Goal: Task Accomplishment & Management: Manage account settings

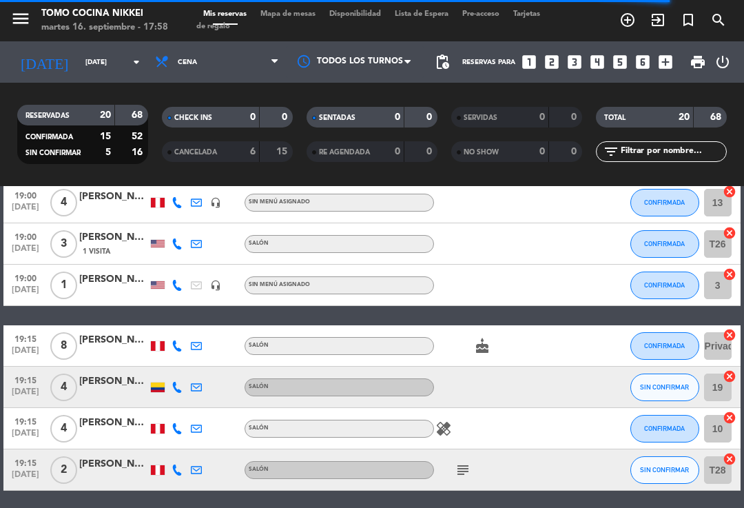
scroll to position [214, 0]
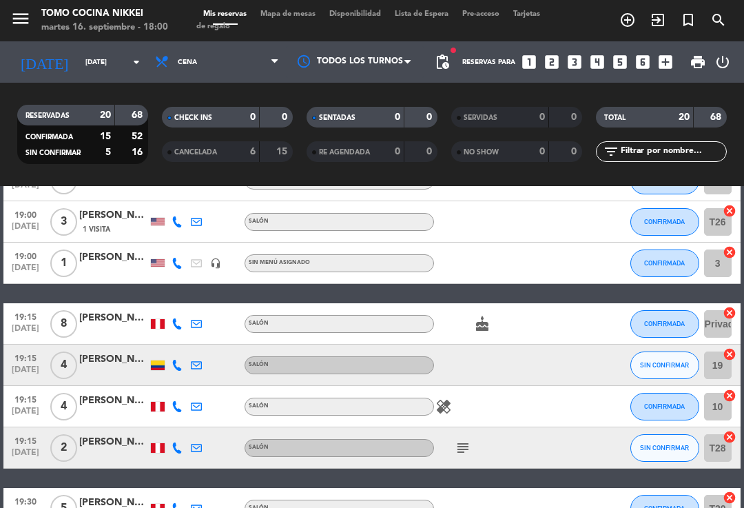
click at [55, 493] on div "5" at bounding box center [64, 508] width 32 height 41
click at [296, 15] on span "Mapa de mesas" at bounding box center [288, 14] width 69 height 8
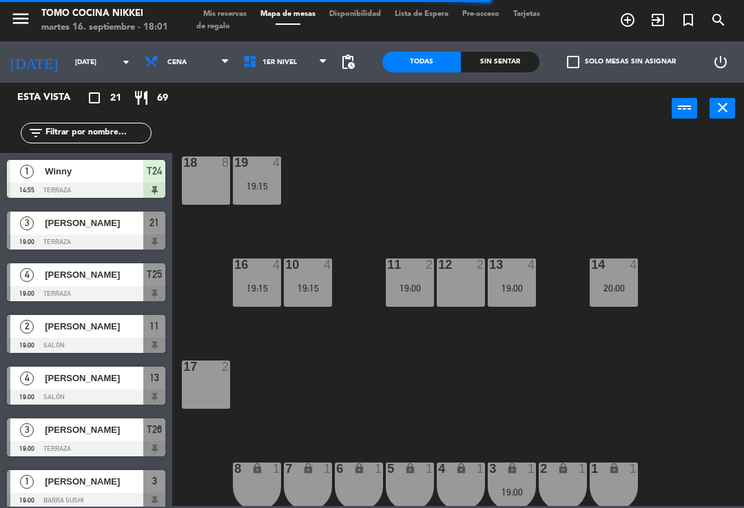
click at [42, 154] on div "1 Winny 14:55 Terraza T24" at bounding box center [86, 179] width 172 height 52
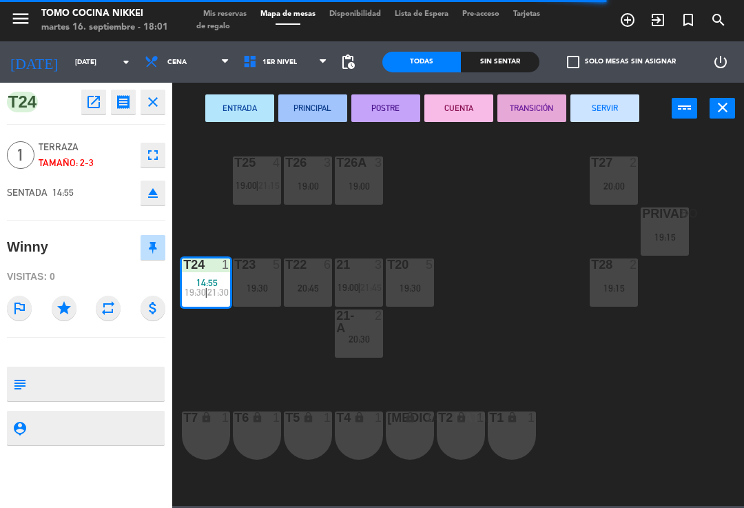
click at [612, 116] on button "SERVIR" at bounding box center [605, 108] width 69 height 28
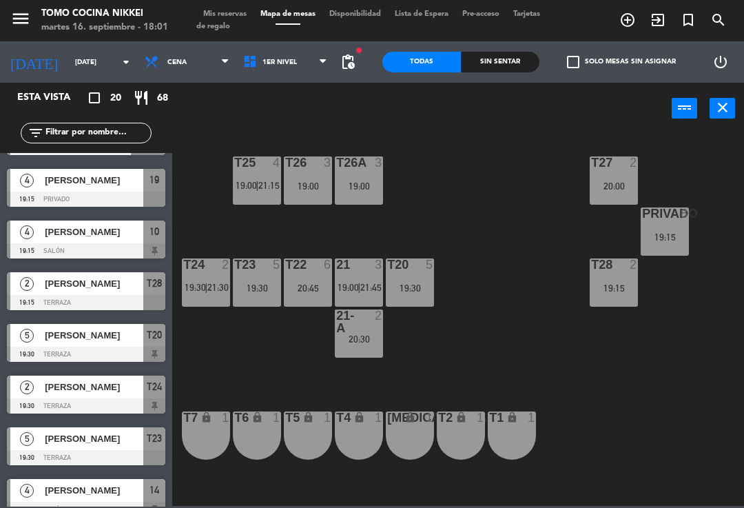
scroll to position [361, 0]
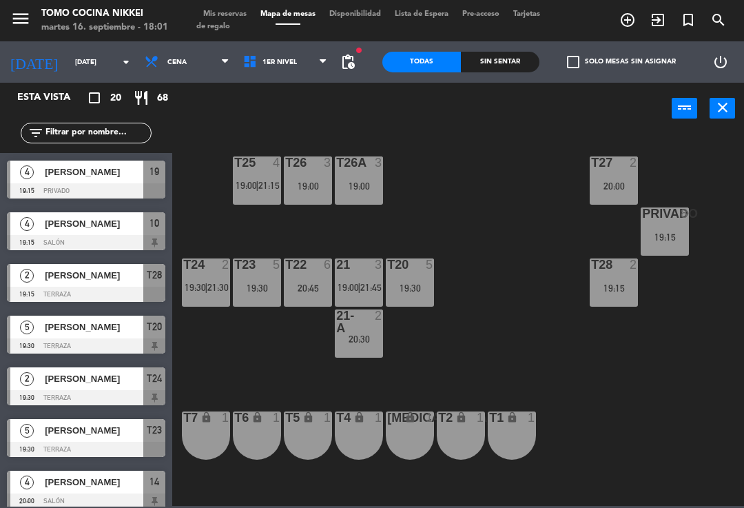
click at [283, 59] on span "1er Nivel" at bounding box center [280, 63] width 34 height 8
click at [287, 95] on ng-component "menu Tomo Cocina Nikkei [DATE] 16. septiembre - 18:01 Mis reservas Mapa de mesa…" at bounding box center [372, 253] width 744 height 506
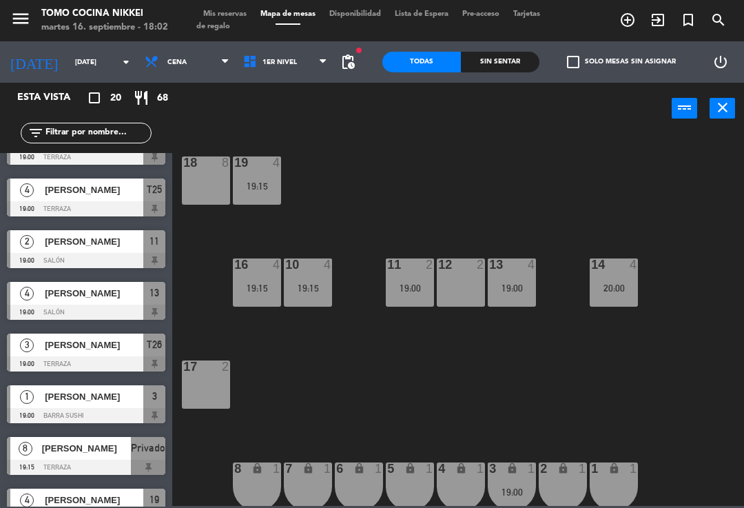
scroll to position [-17, 0]
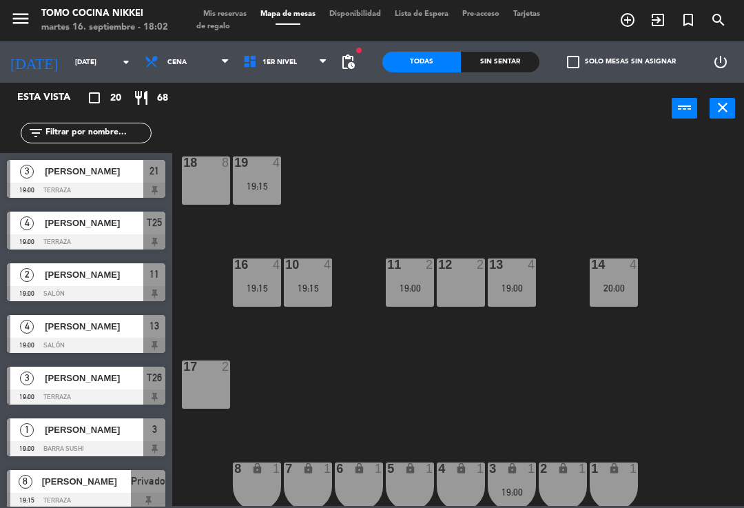
click at [225, 13] on span "Mis reservas" at bounding box center [224, 14] width 57 height 8
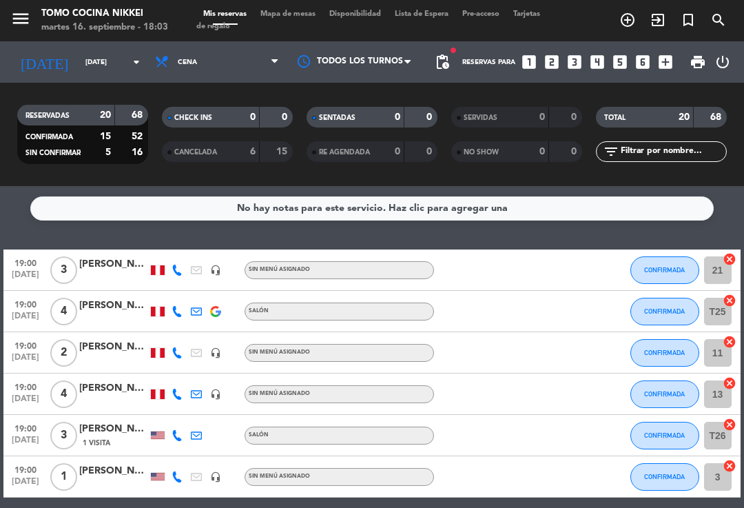
click at [311, 3] on div "menu Tomo Cocina Nikkei [DATE] 16. septiembre - 18:03 Mis reservas Mapa de mesa…" at bounding box center [372, 20] width 744 height 41
click at [307, 12] on span "Mapa de mesas" at bounding box center [288, 14] width 69 height 8
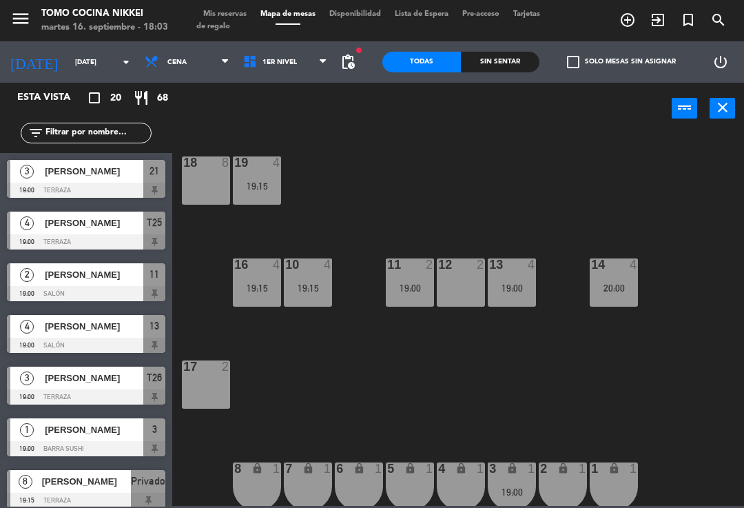
click at [597, 293] on div "14 4 20:00" at bounding box center [614, 282] width 48 height 48
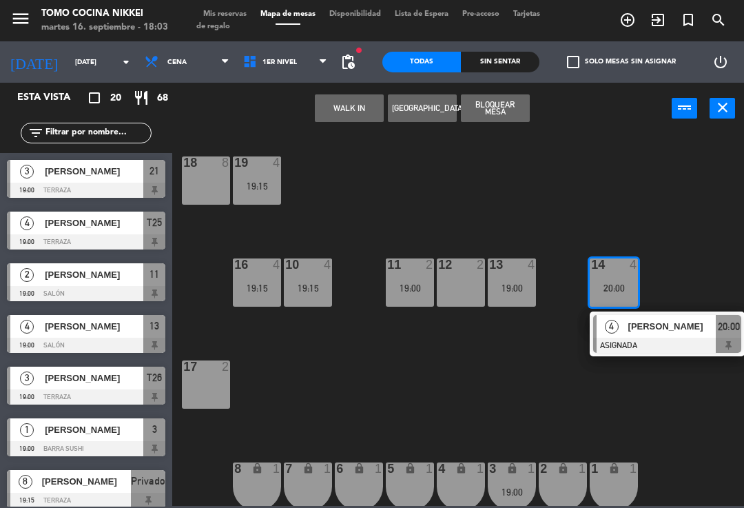
click at [565, 422] on div "18 8 19 4 19:15 16 4 19:15 10 4 19:15 11 2 19:00 12 2 13 4 19:00 14 4 20:00 4 […" at bounding box center [462, 318] width 564 height 373
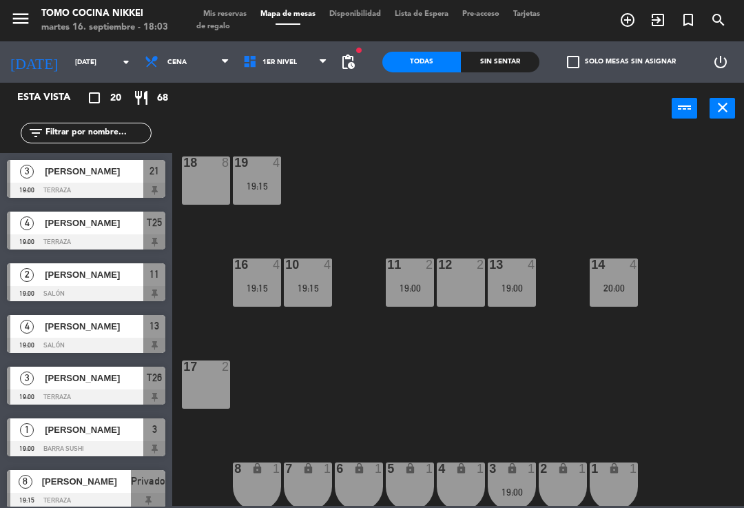
click at [251, 175] on div "19 4 19:15" at bounding box center [257, 180] width 48 height 48
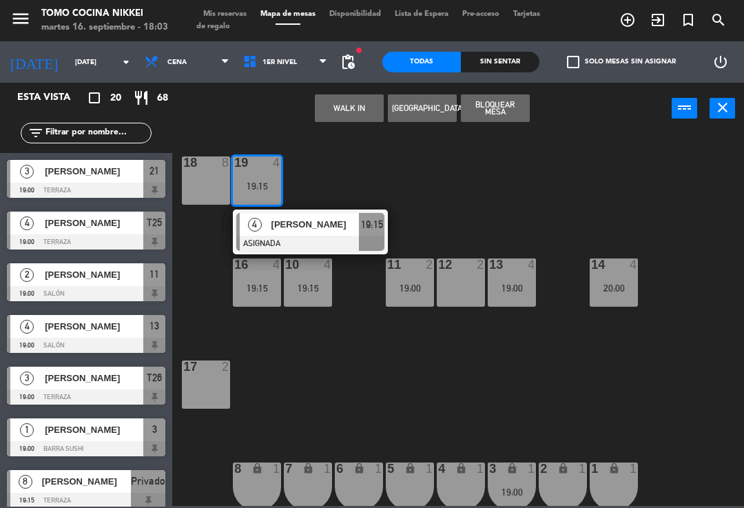
click at [404, 198] on div "18 8 19 4 19:15 4 [PERSON_NAME] 19:15 16 4 19:15 10 4 19:15 11 2 19:00 12 2 13 …" at bounding box center [462, 318] width 564 height 373
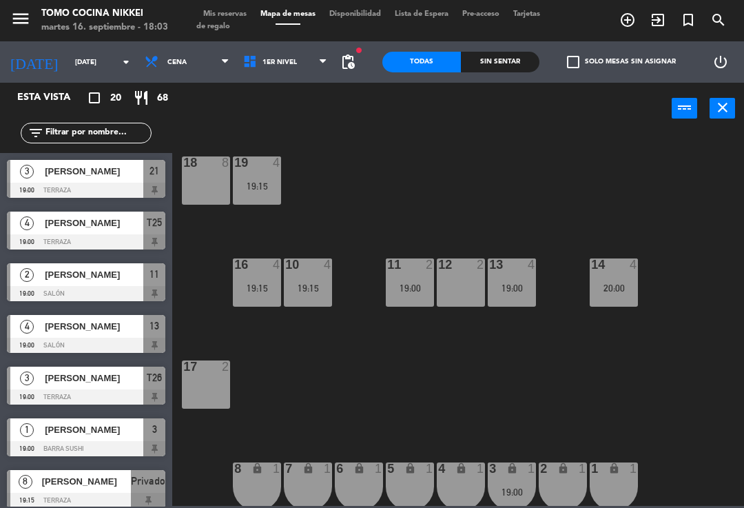
click at [267, 75] on span "1er Nivel" at bounding box center [285, 62] width 99 height 30
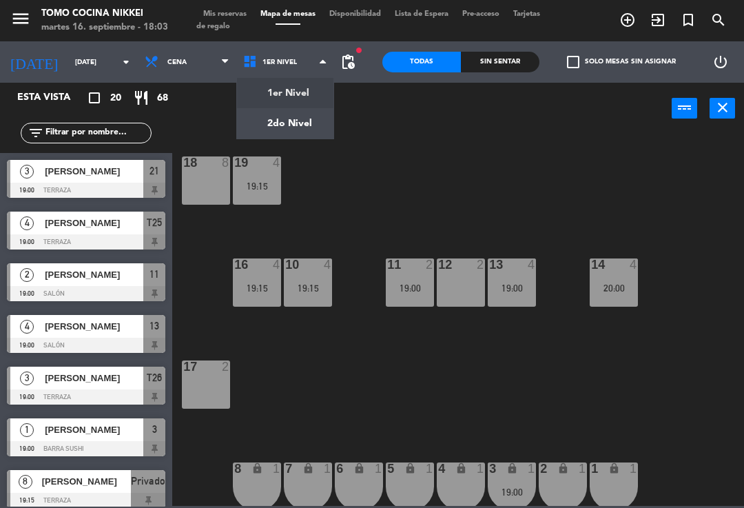
click at [285, 120] on ng-component "menu Tomo Cocina Nikkei [DATE] 16. septiembre - 18:03 Mis reservas Mapa de mesa…" at bounding box center [372, 253] width 744 height 506
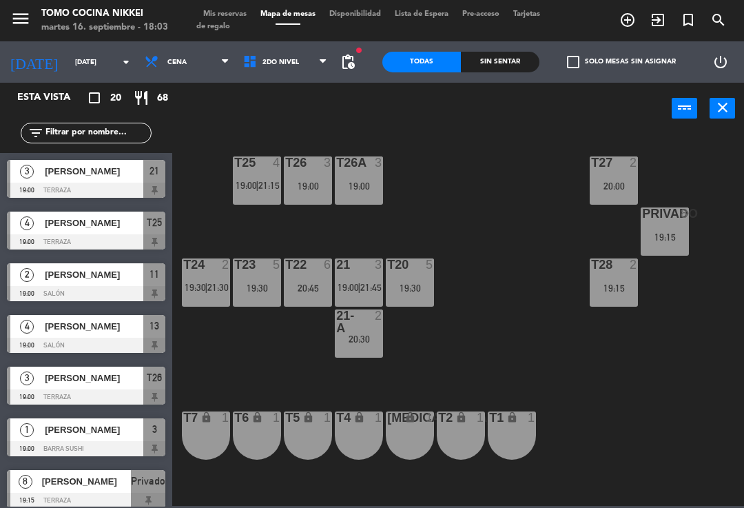
click at [311, 287] on div "20:45" at bounding box center [308, 288] width 48 height 10
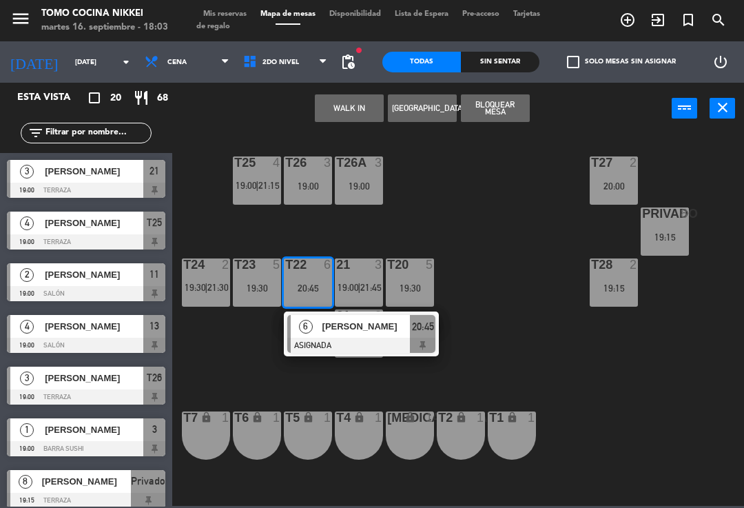
click at [422, 333] on span "20:45" at bounding box center [423, 326] width 22 height 17
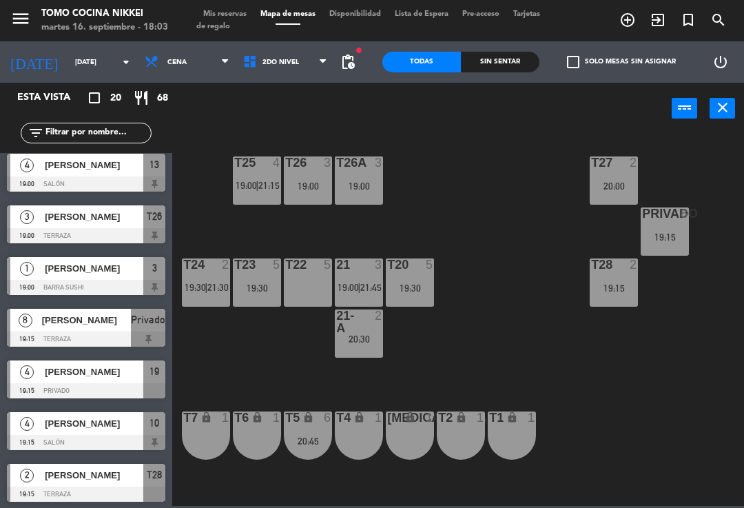
click at [469, 356] on div "T27 2 20:00 T25 4 19:00 | 21:15 T26A 3 19:00 T26 3 19:00 Privado 8 19:15 T24 2 …" at bounding box center [462, 318] width 564 height 373
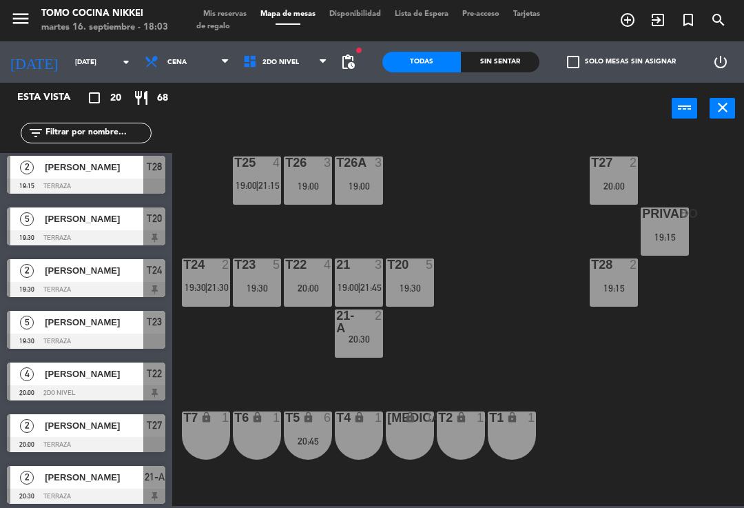
click at [526, 355] on div "T27 2 20:00 T25 4 19:00 | 21:15 T26A 3 19:00 T26 3 19:00 Privado 8 19:15 T24 2 …" at bounding box center [462, 318] width 564 height 373
click at [276, 50] on span "2do Nivel" at bounding box center [285, 62] width 99 height 30
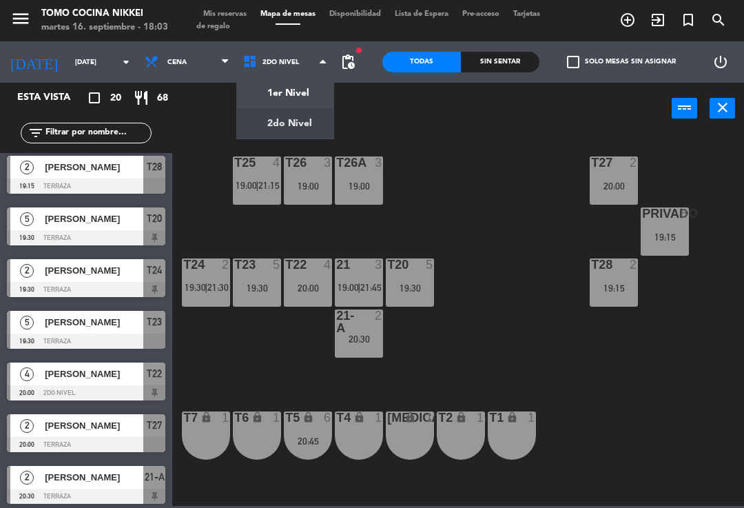
click at [279, 93] on ng-component "menu Tomo Cocina Nikkei [DATE] 16. septiembre - 18:03 Mis reservas Mapa de mesa…" at bounding box center [372, 253] width 744 height 506
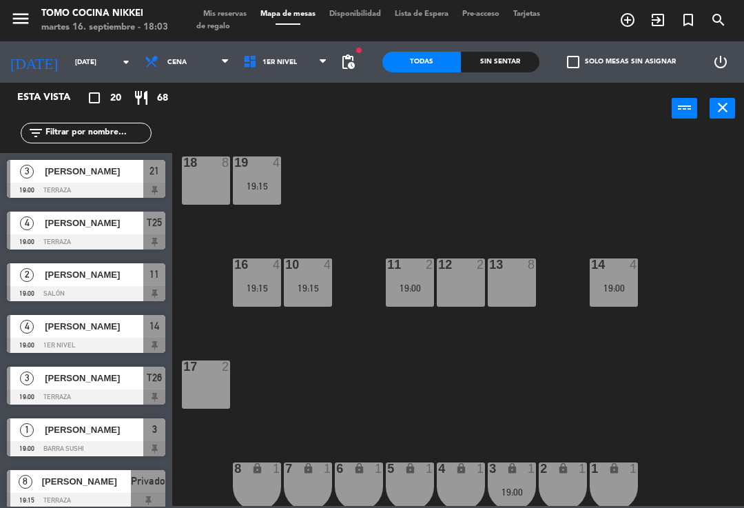
click at [659, 197] on div "18 8 19 4 19:15 16 4 19:15 10 4 19:15 11 2 19:00 12 2 13 8 14 4 19:00 17 2 7 lo…" at bounding box center [462, 318] width 564 height 373
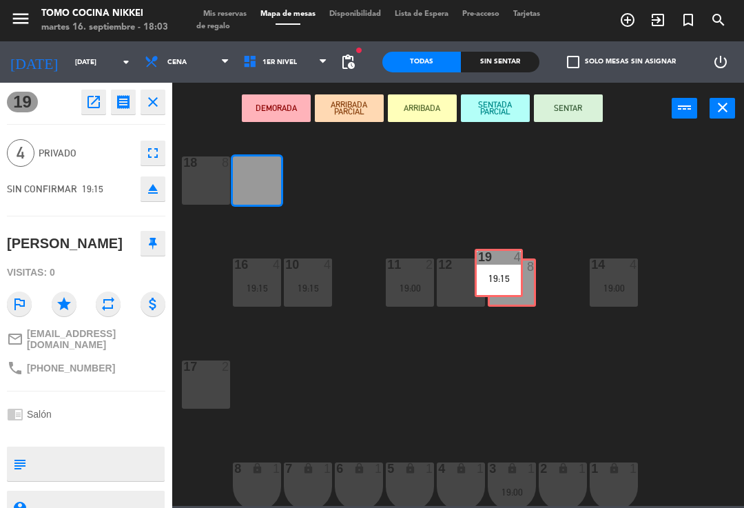
scroll to position [0, 0]
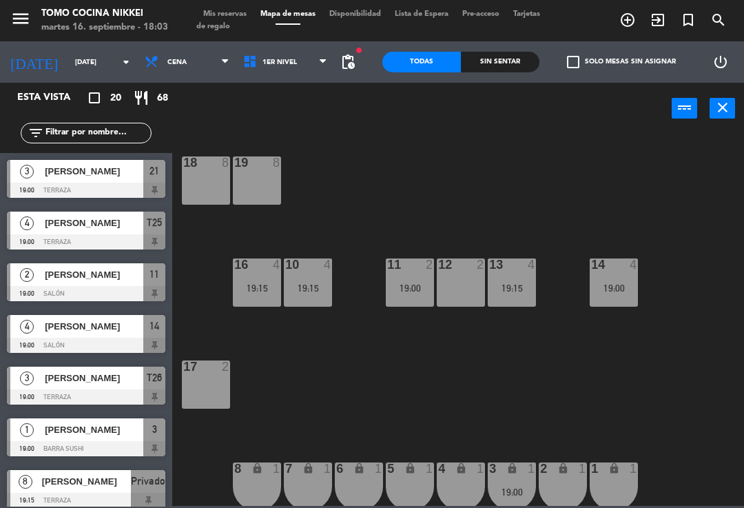
click at [603, 212] on div "18 8 19 8 16 4 19:15 10 4 19:15 11 2 19:00 12 2 13 4 19:15 14 4 19:00 17 2 7 lo…" at bounding box center [462, 318] width 564 height 373
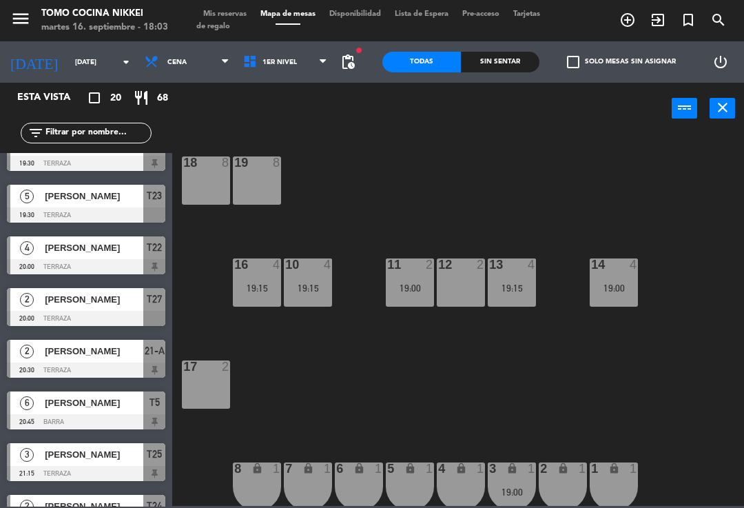
scroll to position [596, 0]
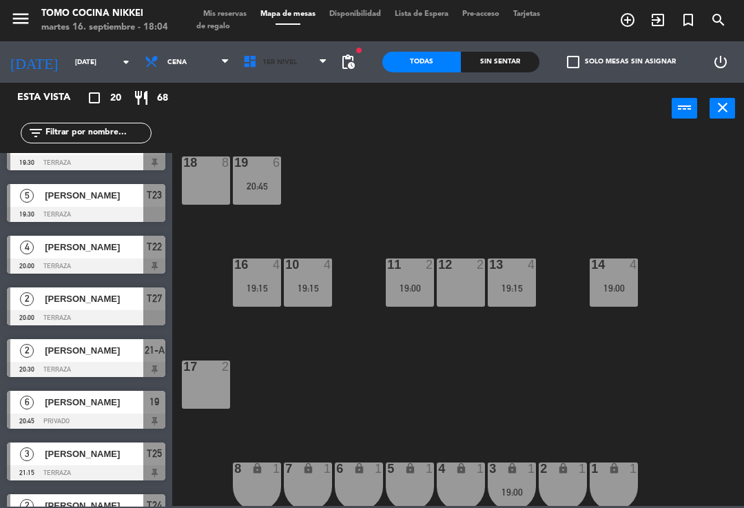
click at [254, 68] on span "1er Nivel" at bounding box center [285, 62] width 99 height 30
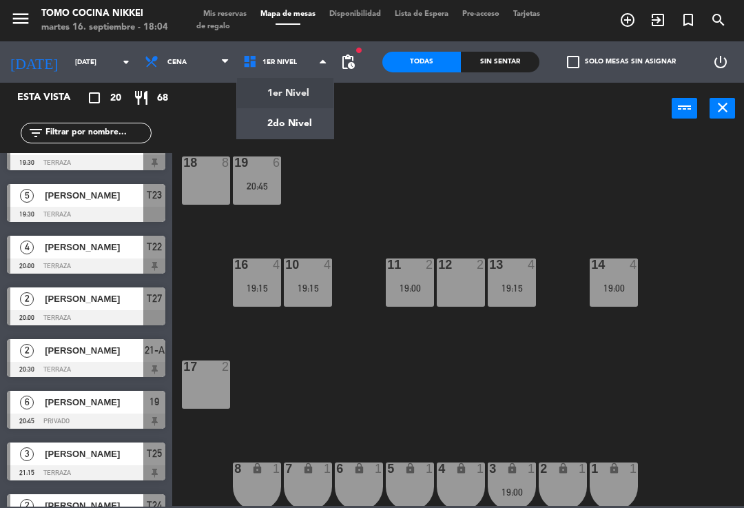
click at [281, 127] on ng-component "menu Tomo Cocina Nikkei [DATE] 16. septiembre - 18:04 Mis reservas Mapa de mesa…" at bounding box center [372, 253] width 744 height 506
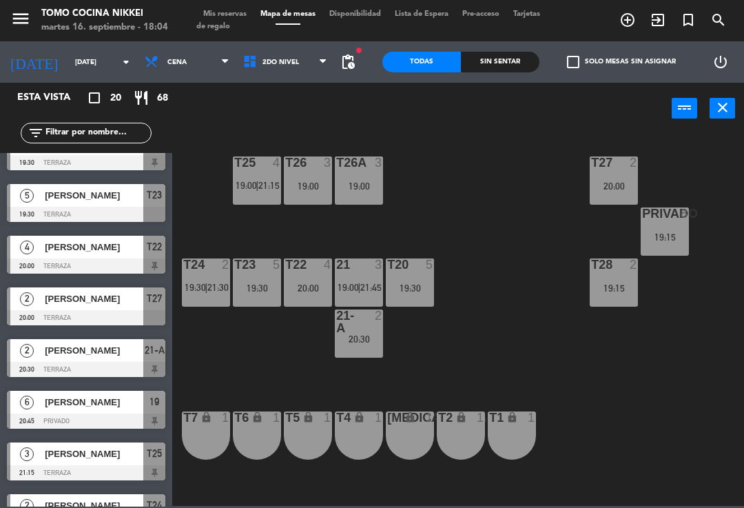
click at [224, 291] on span "21:30" at bounding box center [217, 287] width 21 height 11
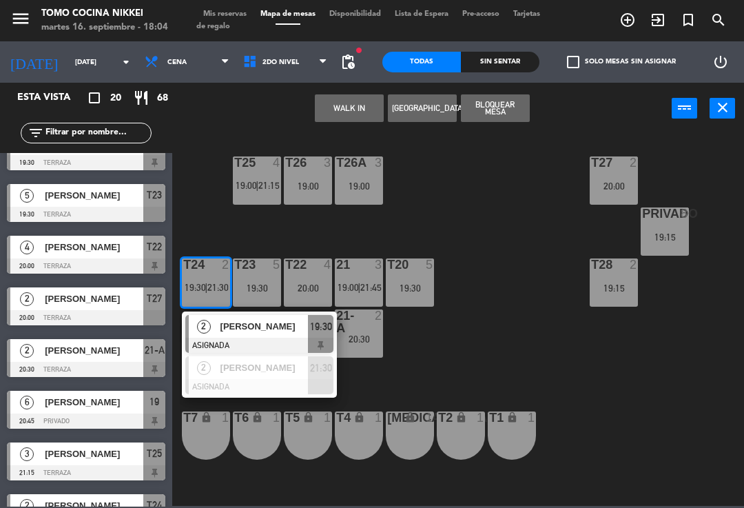
click at [437, 339] on div "T27 2 20:00 T25 4 19:00 | 21:15 T26A 3 19:00 T26 3 19:00 Privado 8 19:15 T24 2 …" at bounding box center [462, 318] width 564 height 373
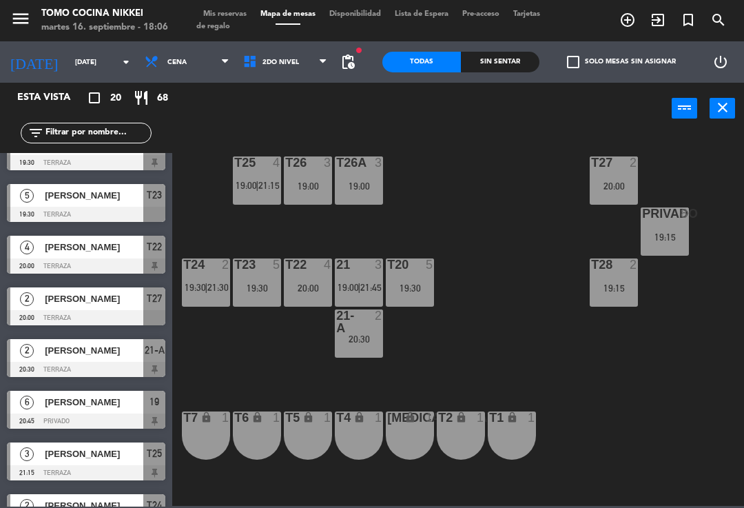
click at [85, 63] on input "[DATE]" at bounding box center [115, 62] width 94 height 21
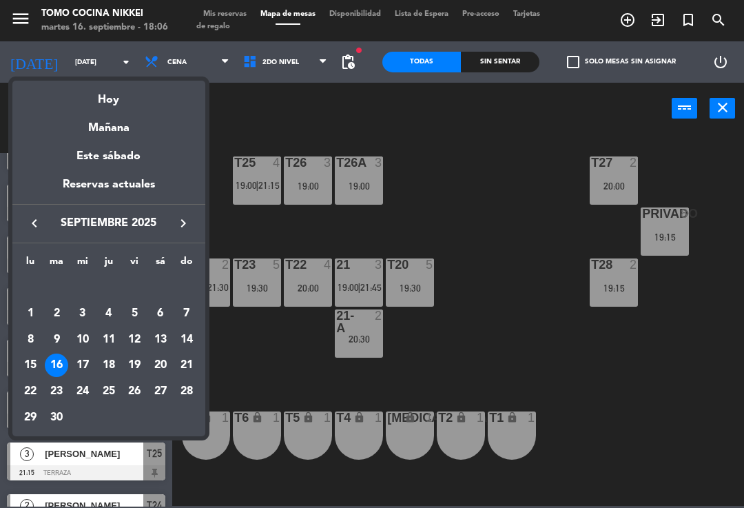
click at [116, 107] on div "Hoy" at bounding box center [108, 95] width 193 height 28
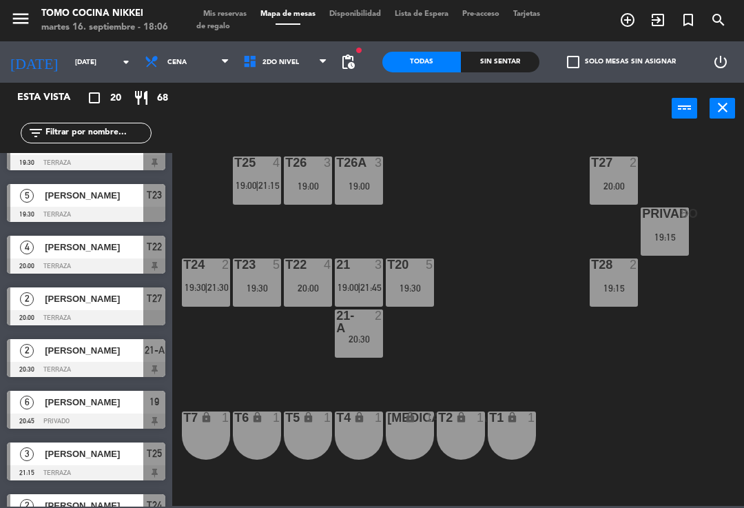
click at [94, 58] on input "[DATE]" at bounding box center [115, 62] width 94 height 21
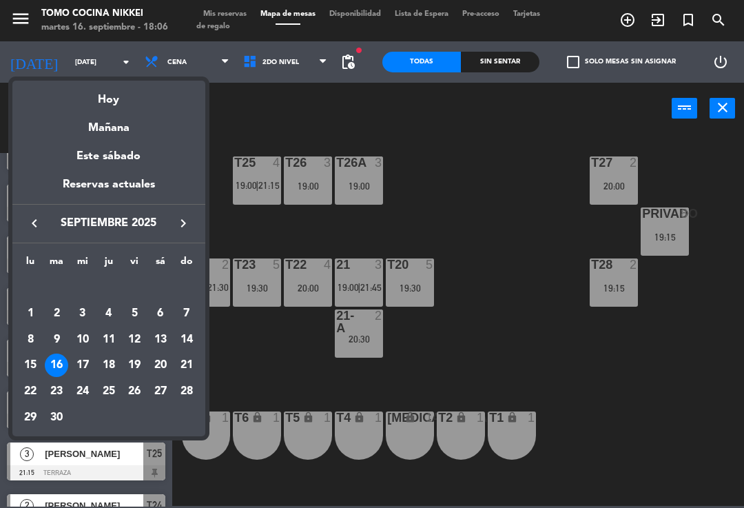
click at [165, 319] on div "6" at bounding box center [160, 313] width 23 height 23
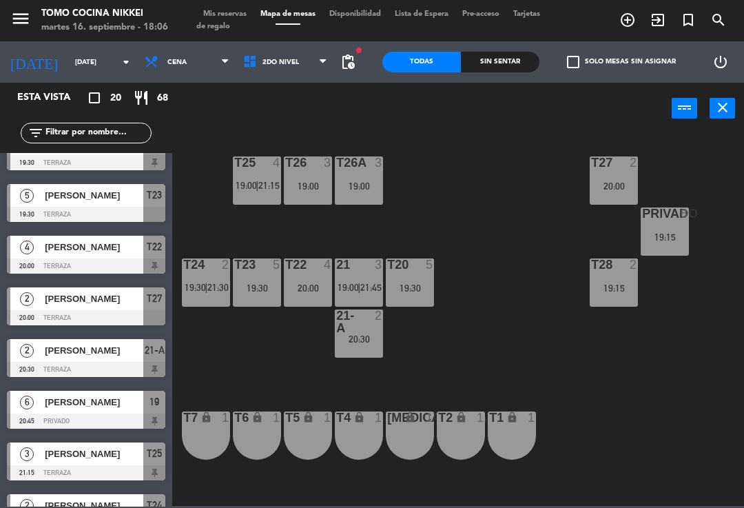
type input "[DATE]"
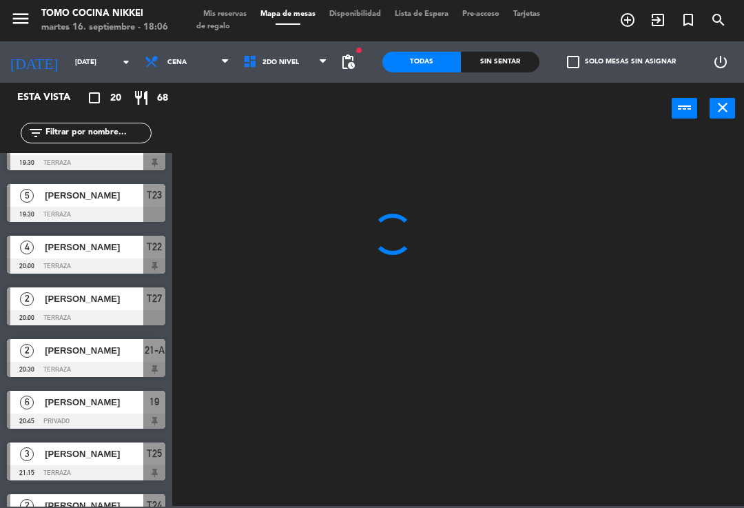
click at [239, 14] on span "Mis reservas" at bounding box center [224, 14] width 57 height 8
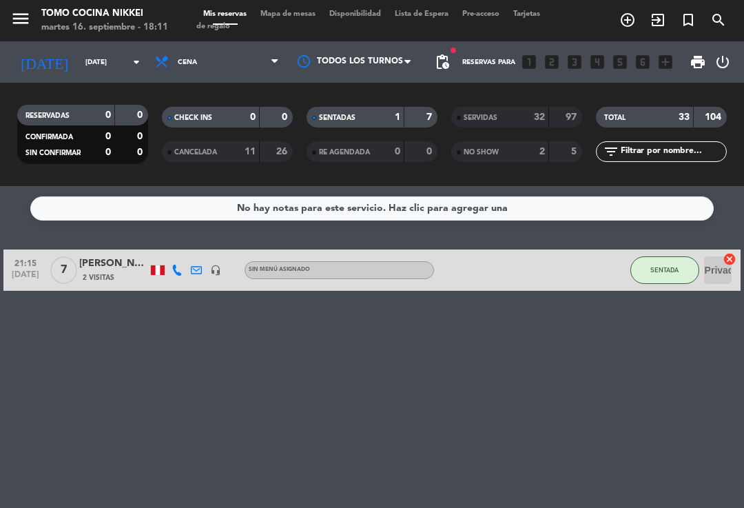
click at [309, 18] on span "Mapa de mesas" at bounding box center [288, 14] width 69 height 8
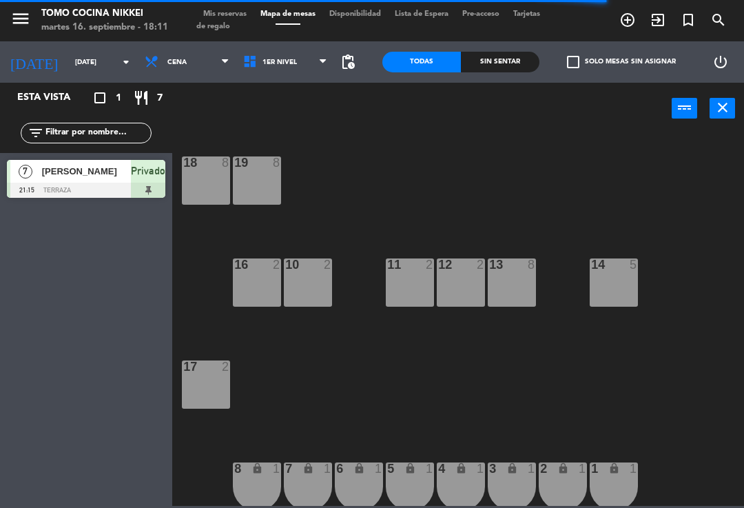
click at [95, 57] on input "[DATE]" at bounding box center [115, 62] width 94 height 21
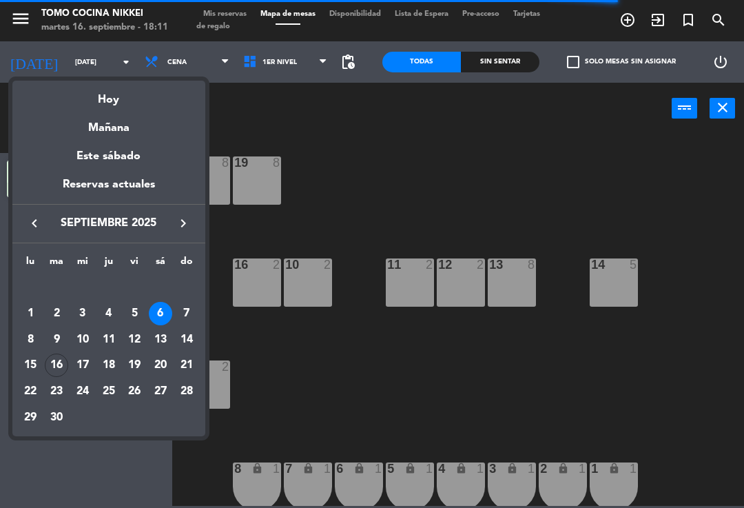
click at [120, 97] on div "Hoy" at bounding box center [108, 95] width 193 height 28
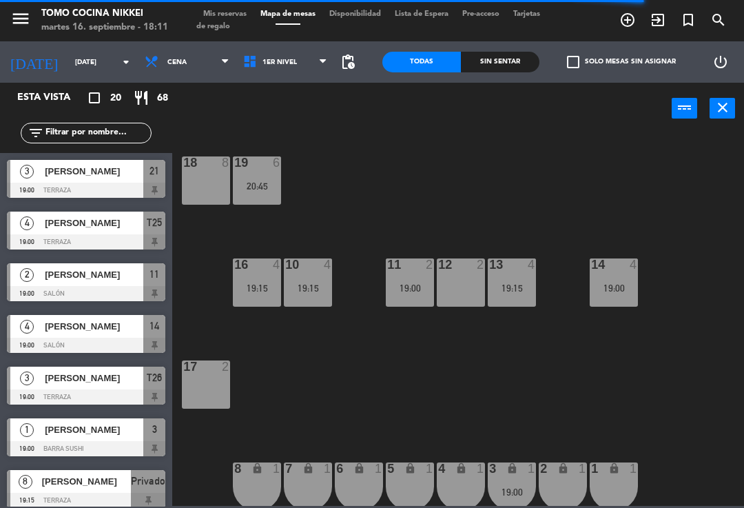
click at [87, 64] on input "[DATE]" at bounding box center [115, 62] width 94 height 21
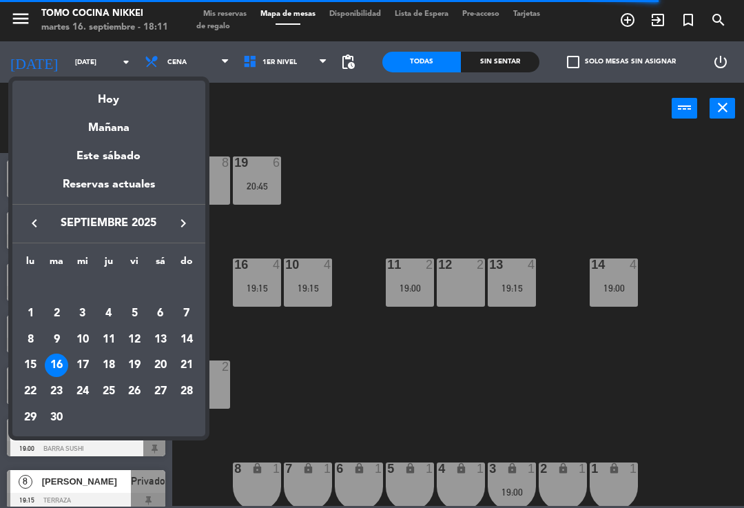
click at [160, 394] on div "27" at bounding box center [160, 391] width 23 height 23
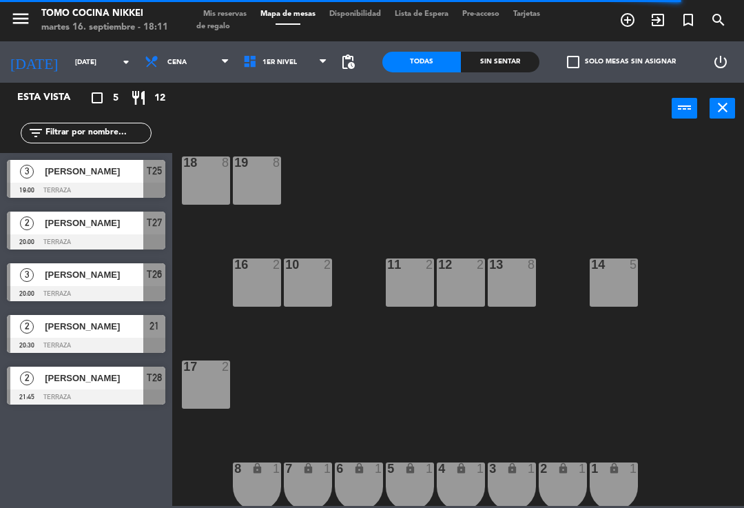
click at [197, 67] on span "Cena" at bounding box center [187, 62] width 99 height 30
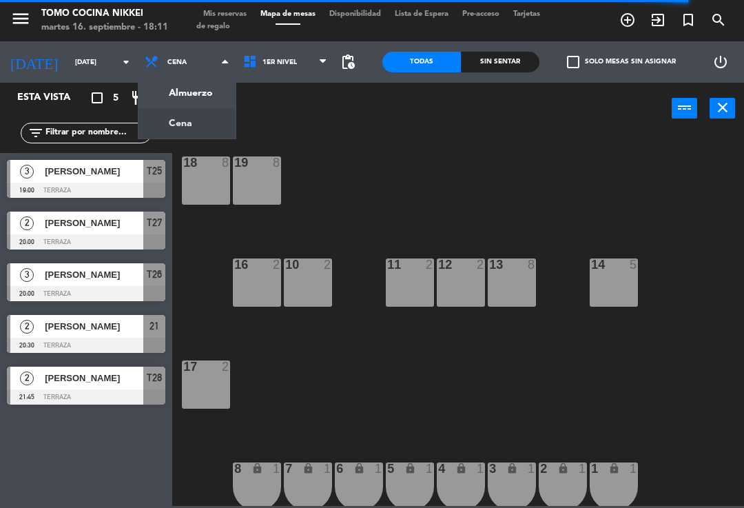
click at [201, 84] on ng-component "menu Tomo Cocina Nikkei [DATE] 16. septiembre - 18:11 Mis reservas Mapa de mesa…" at bounding box center [372, 253] width 744 height 506
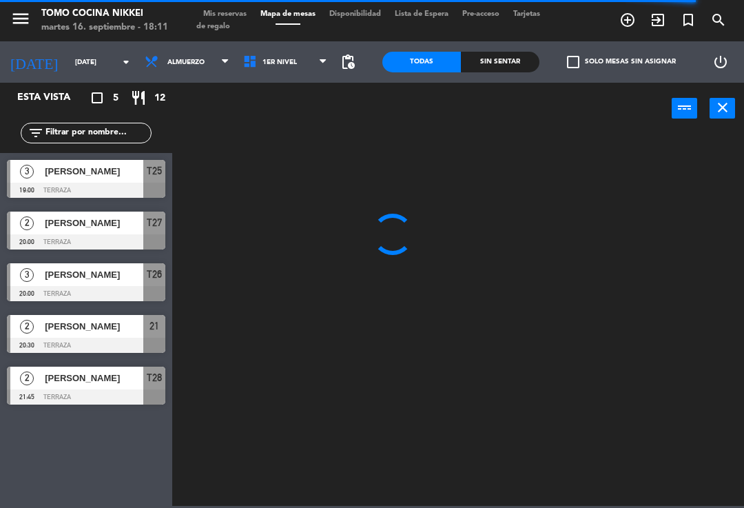
click at [203, 66] on span "Almuerzo" at bounding box center [187, 62] width 99 height 30
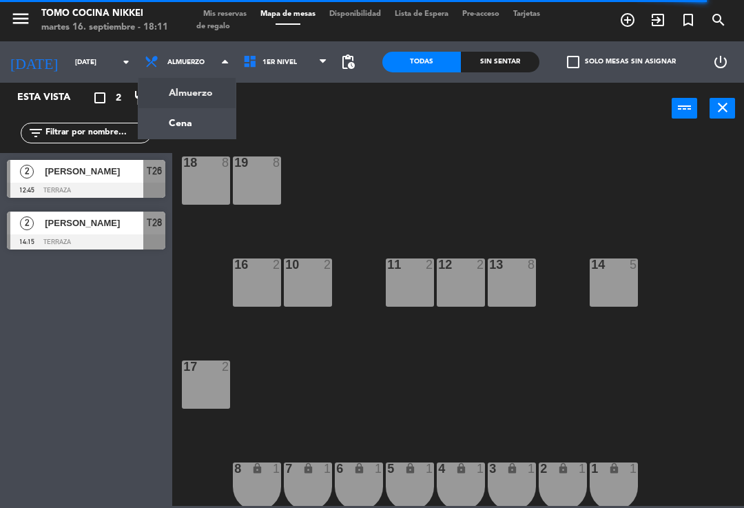
click at [209, 124] on ng-component "menu Tomo Cocina Nikkei [DATE] 16. septiembre - 18:11 Mis reservas Mapa de mesa…" at bounding box center [372, 253] width 744 height 506
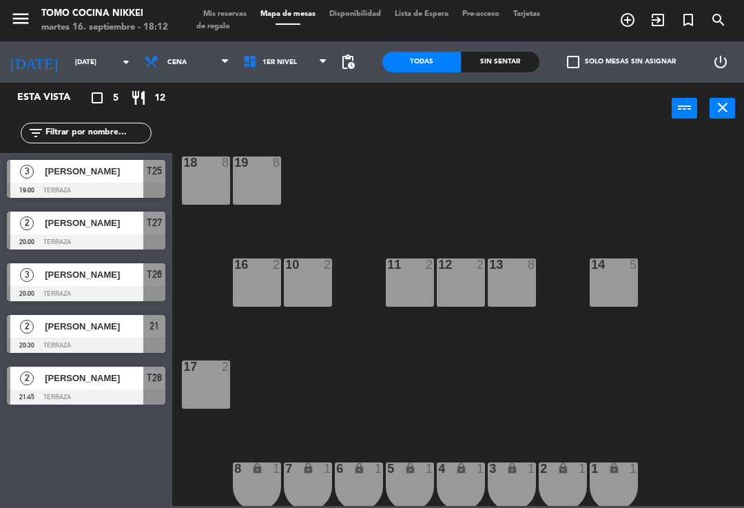
click at [75, 61] on input "[DATE]" at bounding box center [115, 62] width 94 height 21
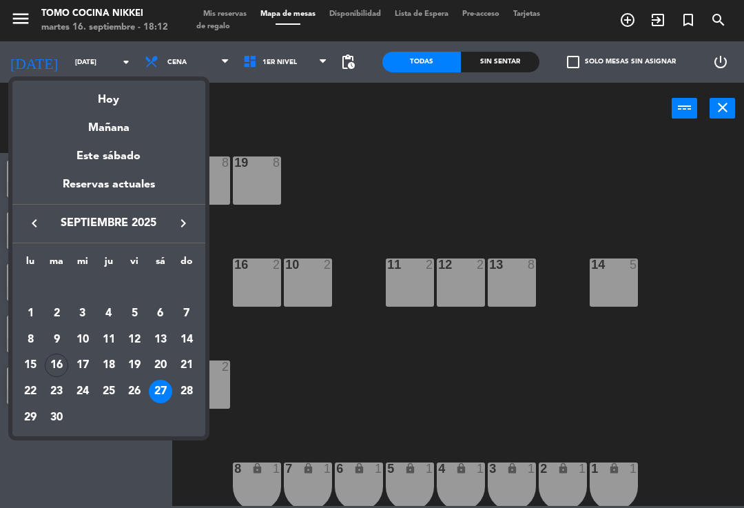
click at [165, 310] on div "6" at bounding box center [160, 313] width 23 height 23
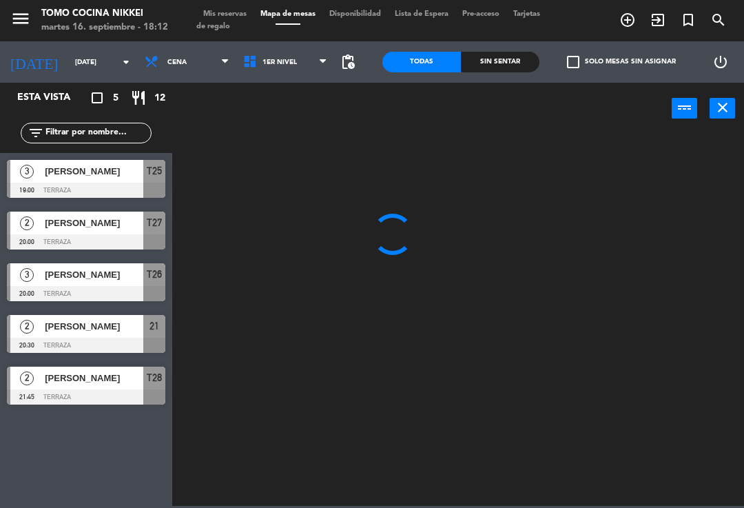
type input "[DATE]"
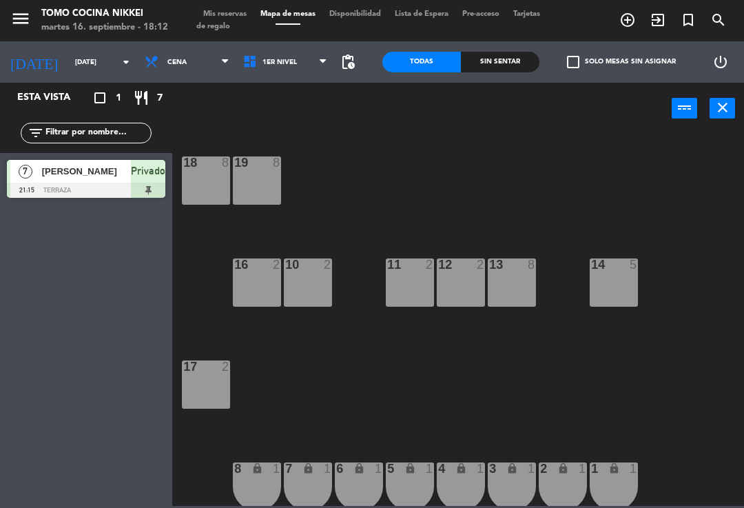
click at [234, 18] on span "Mis reservas" at bounding box center [224, 14] width 57 height 8
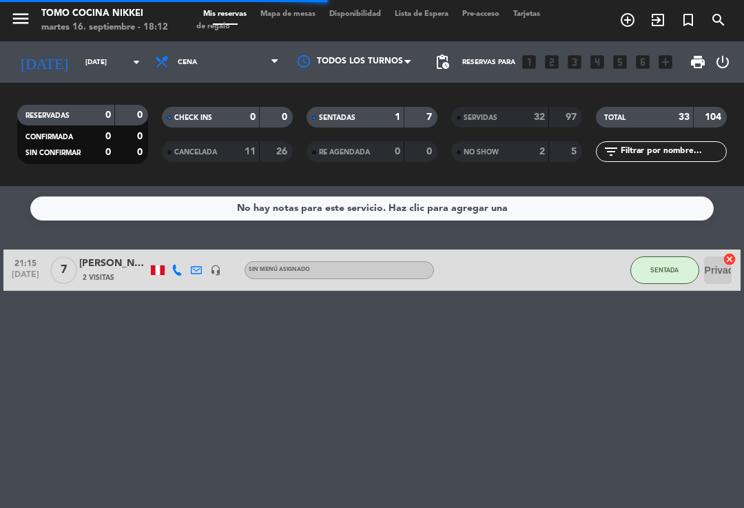
click at [512, 121] on div "SERVIDAS" at bounding box center [486, 118] width 63 height 16
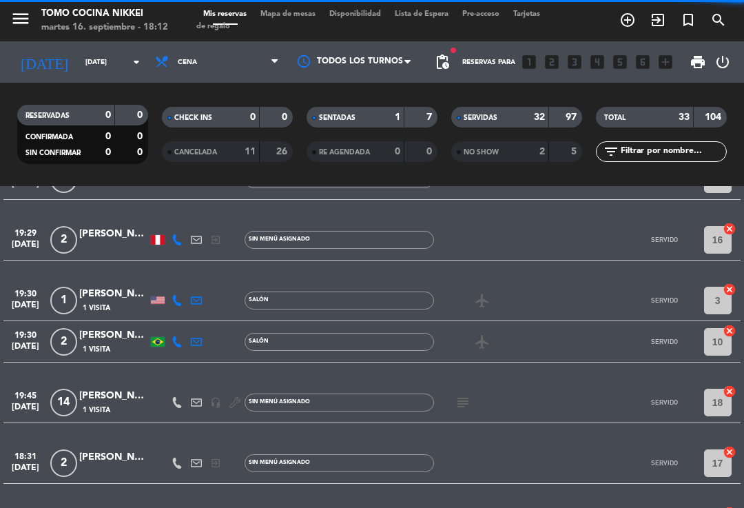
scroll to position [681, 0]
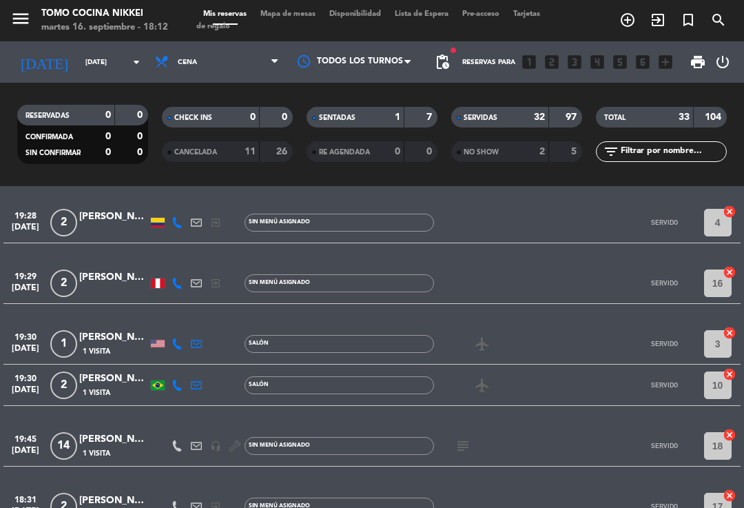
click at [462, 447] on icon "subject" at bounding box center [463, 446] width 17 height 17
click at [460, 453] on icon "subject" at bounding box center [463, 446] width 17 height 17
click at [464, 440] on icon "subject" at bounding box center [463, 446] width 17 height 17
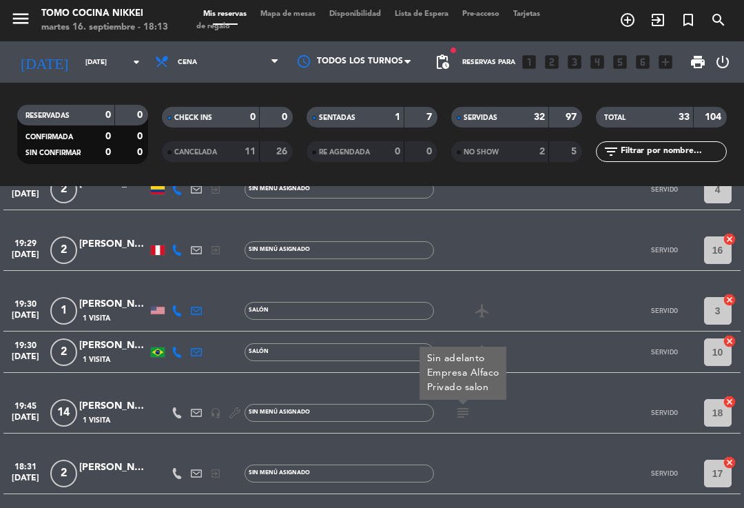
scroll to position [714, 0]
click at [306, 17] on span "Mapa de mesas" at bounding box center [288, 14] width 69 height 8
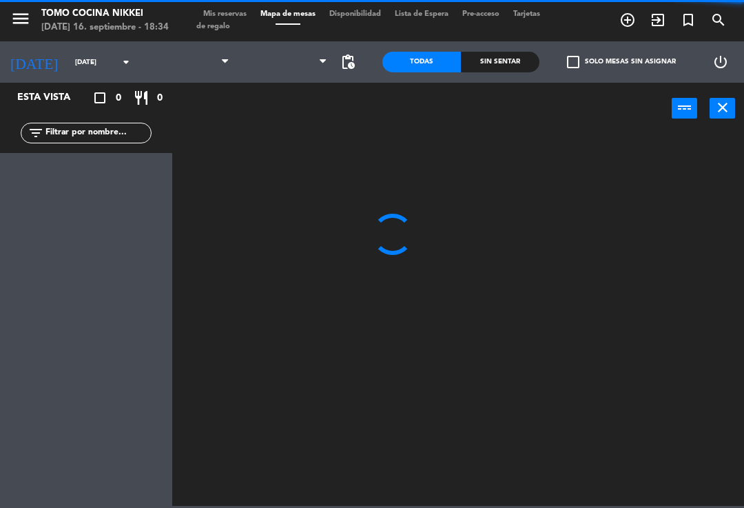
click at [314, 18] on span "Mapa de mesas" at bounding box center [288, 14] width 69 height 8
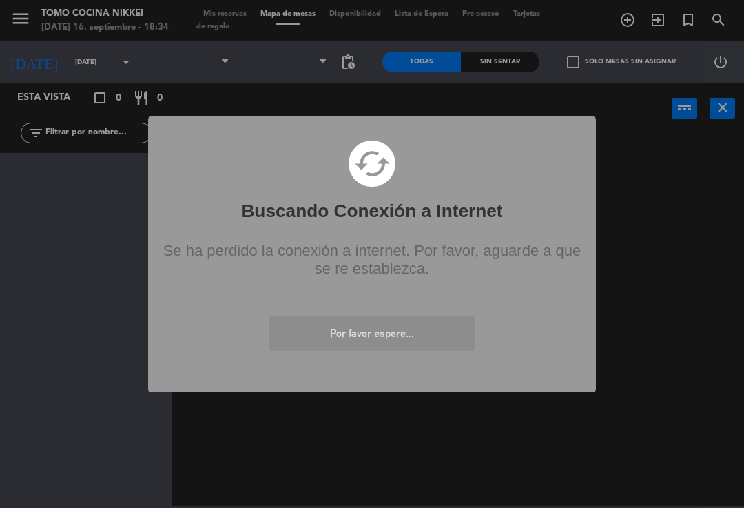
click at [537, 75] on div "? ! i Buscando Conexión a Internet × cached Se ha perdido la conexión a interne…" at bounding box center [372, 254] width 744 height 508
click at [550, 61] on div "? ! i Buscando Conexión a Internet × cached Se ha perdido la conexión a interne…" at bounding box center [372, 254] width 744 height 508
click at [553, 45] on div "? ! i Buscando Conexión a Internet × cached Se ha perdido la conexión a interne…" at bounding box center [372, 254] width 744 height 508
click at [553, 30] on div "? ! i Buscando Conexión a Internet × cached Se ha perdido la conexión a interne…" at bounding box center [372, 254] width 744 height 508
click at [542, 24] on div "? ! i Buscando Conexión a Internet × cached Se ha perdido la conexión a interne…" at bounding box center [372, 254] width 744 height 508
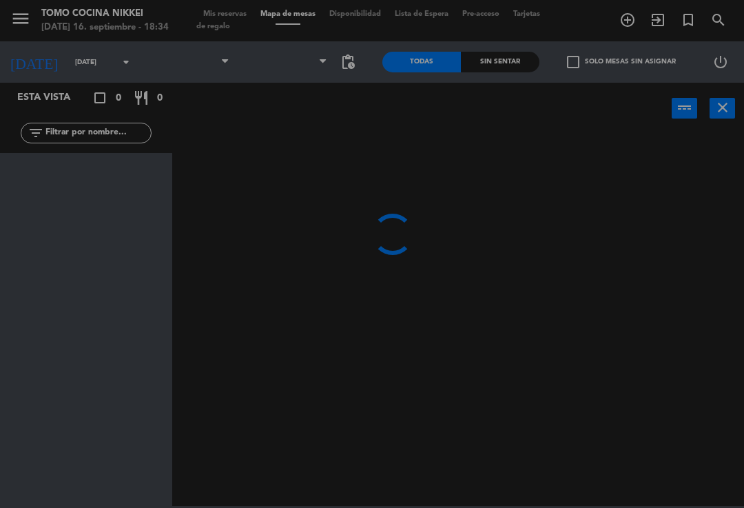
click at [551, 38] on div "? ! i Buscando Conexión a Internet × cached Se ha perdido la conexión a interne…" at bounding box center [372, 254] width 744 height 508
